Goal: Find specific page/section: Find specific page/section

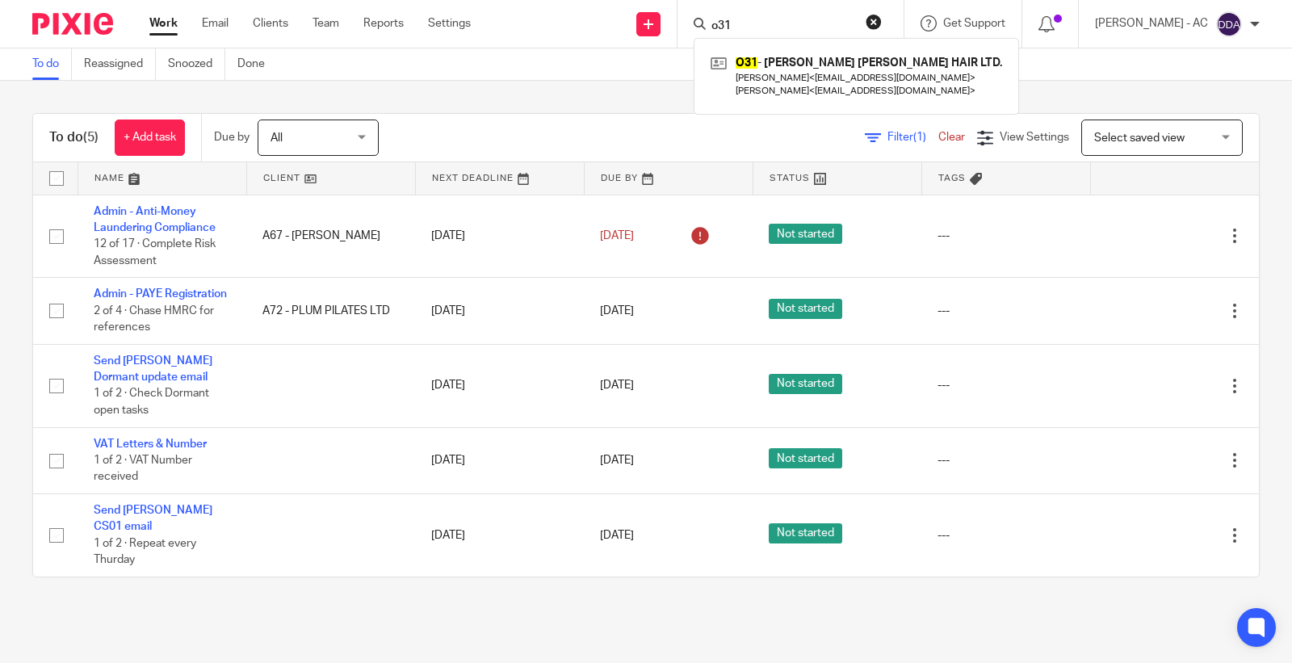
drag, startPoint x: 696, startPoint y: 19, endPoint x: 711, endPoint y: 22, distance: 15.5
click at [695, 19] on div "o31 O31 - [PERSON_NAME] [PERSON_NAME] HAIR LTD. [PERSON_NAME] < [EMAIL_ADDRESS]…" at bounding box center [790, 24] width 226 height 48
paste input "[EMAIL_ADDRESS][DOMAIN_NAME]"
type input "[EMAIL_ADDRESS][DOMAIN_NAME]"
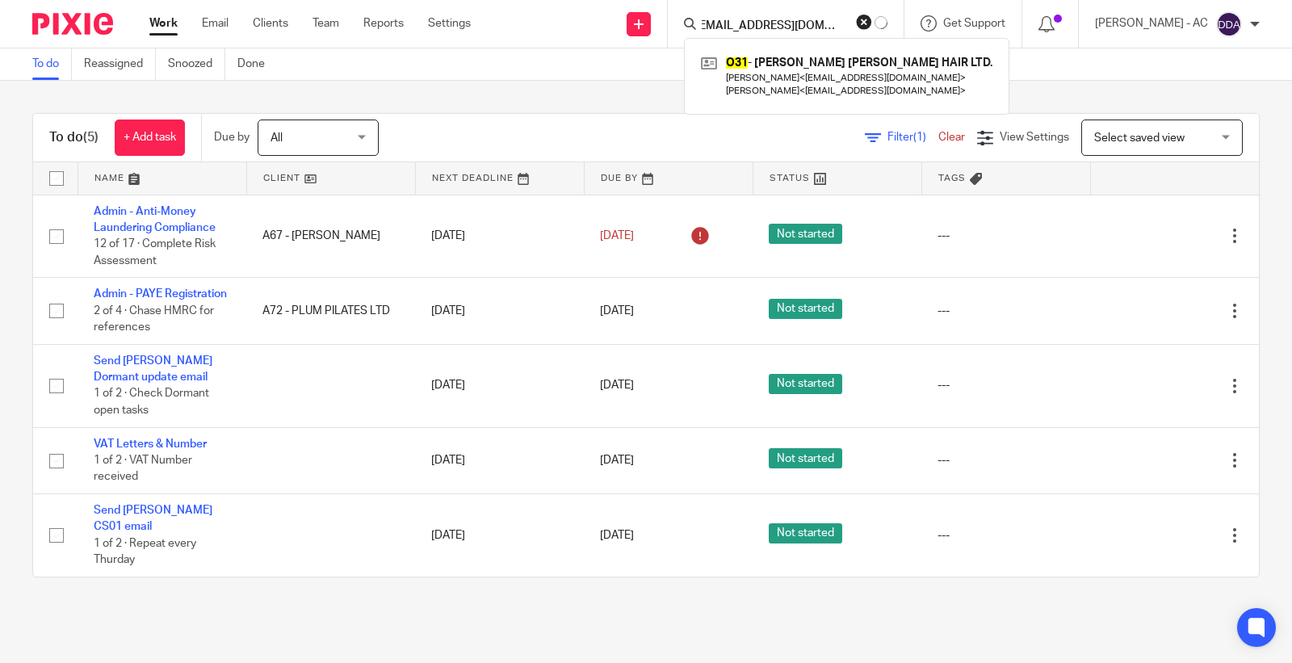
scroll to position [0, 0]
click at [870, 24] on form "[EMAIL_ADDRESS][DOMAIN_NAME]" at bounding box center [796, 24] width 172 height 20
click at [882, 22] on button "reset" at bounding box center [874, 22] width 16 height 16
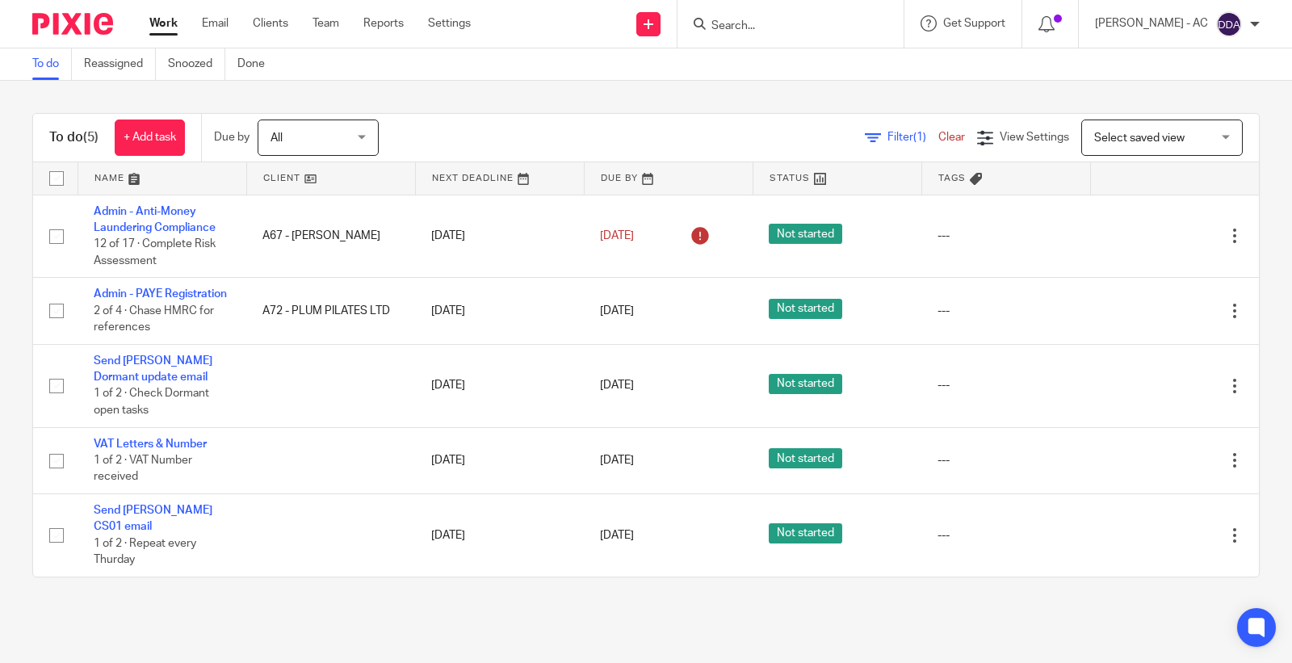
click at [787, 31] on input "Search" at bounding box center [782, 26] width 145 height 15
paste input "[EMAIL_ADDRESS][DOMAIN_NAME]"
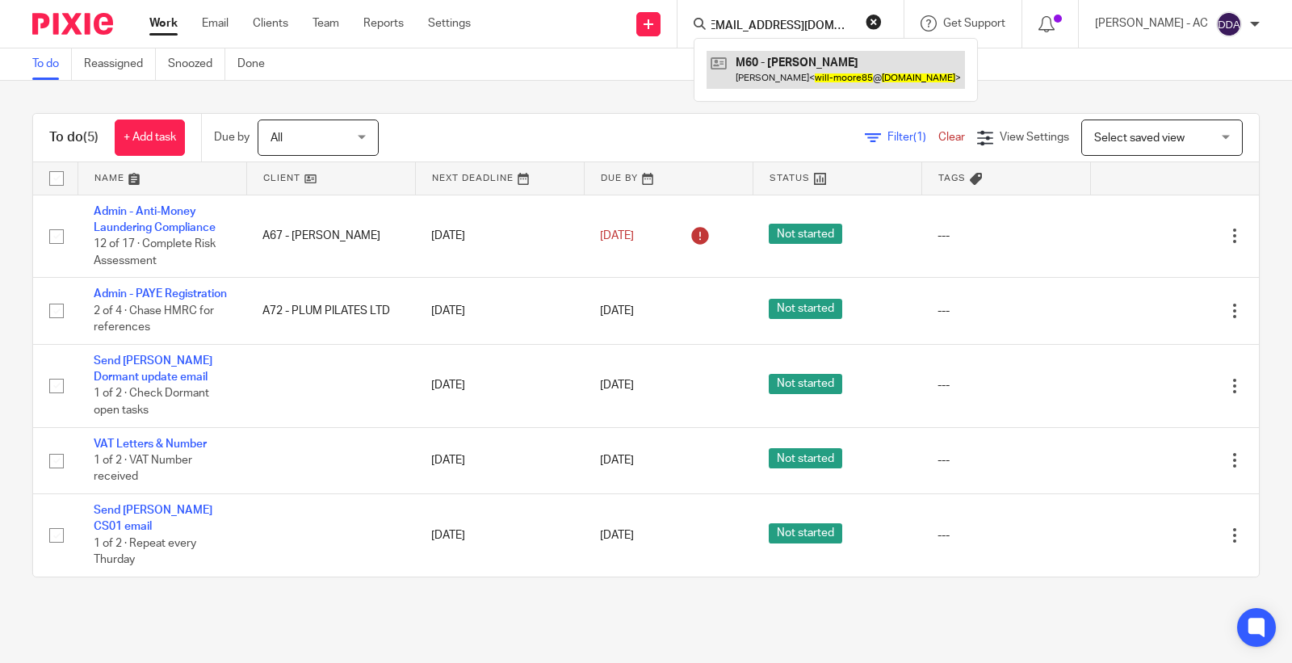
type input "[EMAIL_ADDRESS][DOMAIN_NAME]"
